Goal: Task Accomplishment & Management: Manage account settings

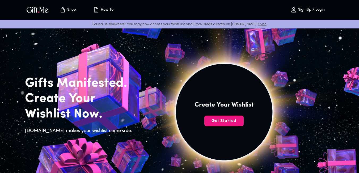
click at [299, 7] on span "Sign Up / Login" at bounding box center [307, 10] width 47 height 6
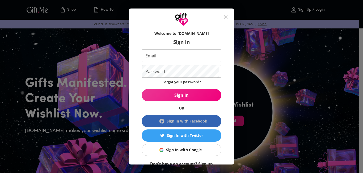
click at [180, 121] on div "Sign In with Facebook" at bounding box center [187, 121] width 41 height 6
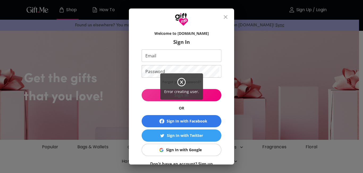
click at [179, 151] on div "Error creating user." at bounding box center [181, 86] width 363 height 173
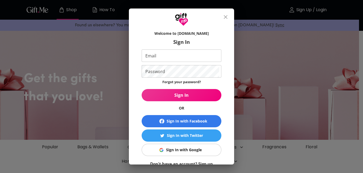
click at [180, 148] on div "Sign In with Google" at bounding box center [184, 150] width 36 height 6
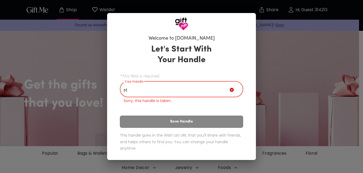
type input "s"
type input "l"
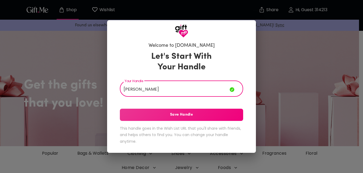
type input "[PERSON_NAME]"
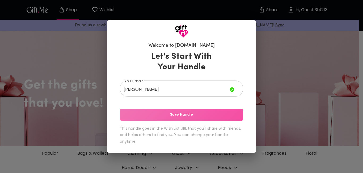
click at [178, 113] on span "Save Handle" at bounding box center [181, 115] width 123 height 6
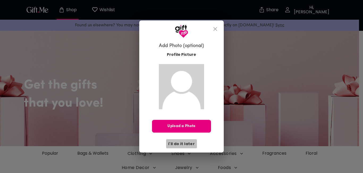
click at [184, 144] on span "I'll do it later" at bounding box center [181, 144] width 27 height 6
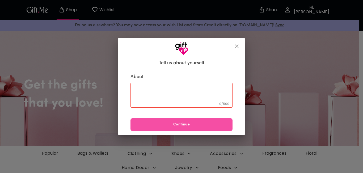
click at [179, 122] on span "Continue" at bounding box center [181, 125] width 102 height 6
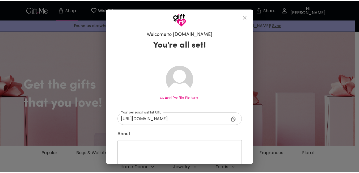
scroll to position [29, 0]
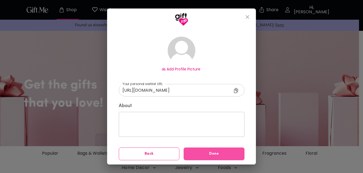
click at [196, 152] on span "Done" at bounding box center [214, 154] width 61 height 6
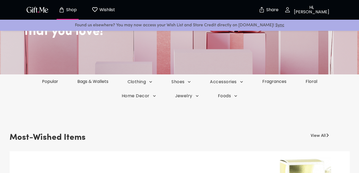
scroll to position [19, 0]
